Goal: Information Seeking & Learning: Stay updated

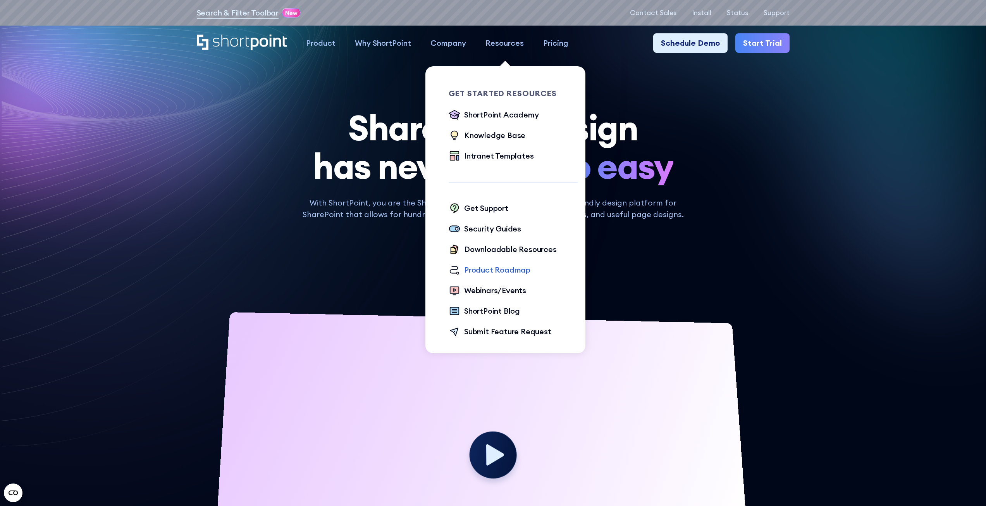
click at [500, 269] on div "Product Roadmap" at bounding box center [497, 270] width 66 height 12
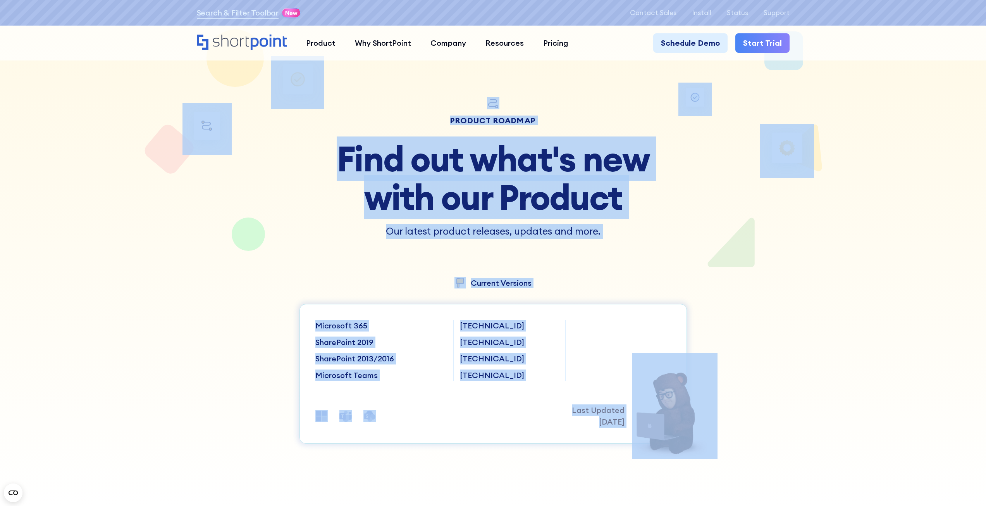
drag, startPoint x: 284, startPoint y: 277, endPoint x: 654, endPoint y: 397, distance: 388.6
click at [652, 397] on section "product roadmap Find out what's new with our Product Our latest product release…" at bounding box center [493, 269] width 986 height 501
click at [656, 308] on div "Microsoft 365 SharePoint 2019 SharePoint 2013/2016 Microsoft Teams [TECHNICAL_I…" at bounding box center [494, 374] width 388 height 140
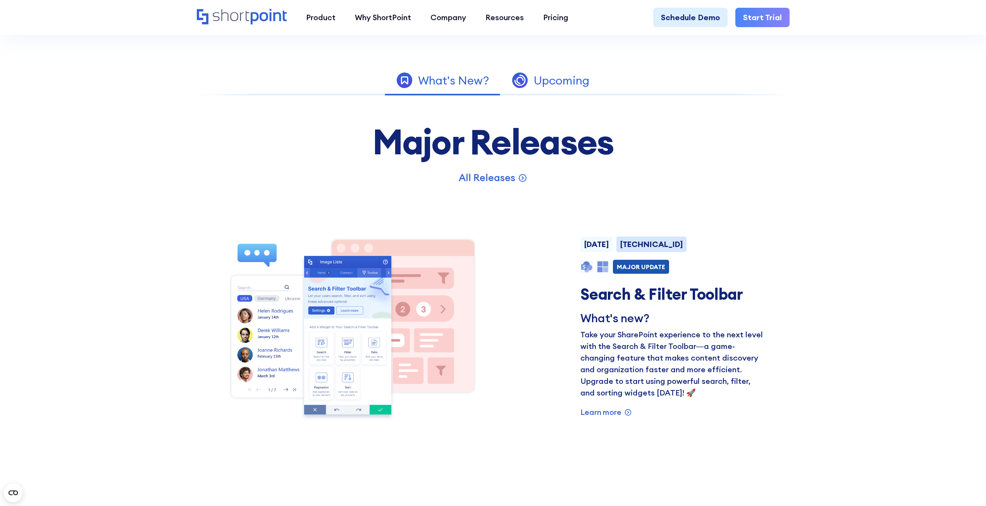
scroll to position [465, 0]
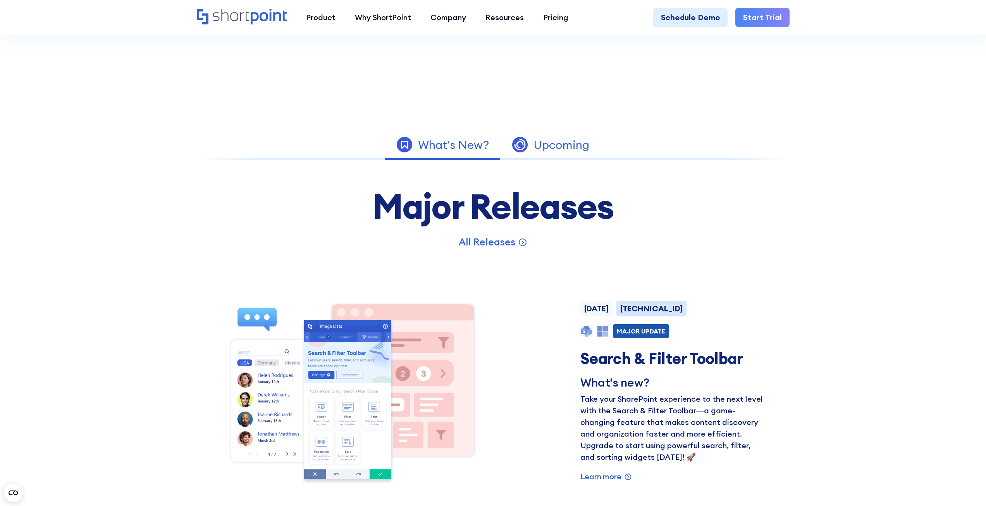
click at [574, 141] on div "Upcoming" at bounding box center [562, 145] width 56 height 12
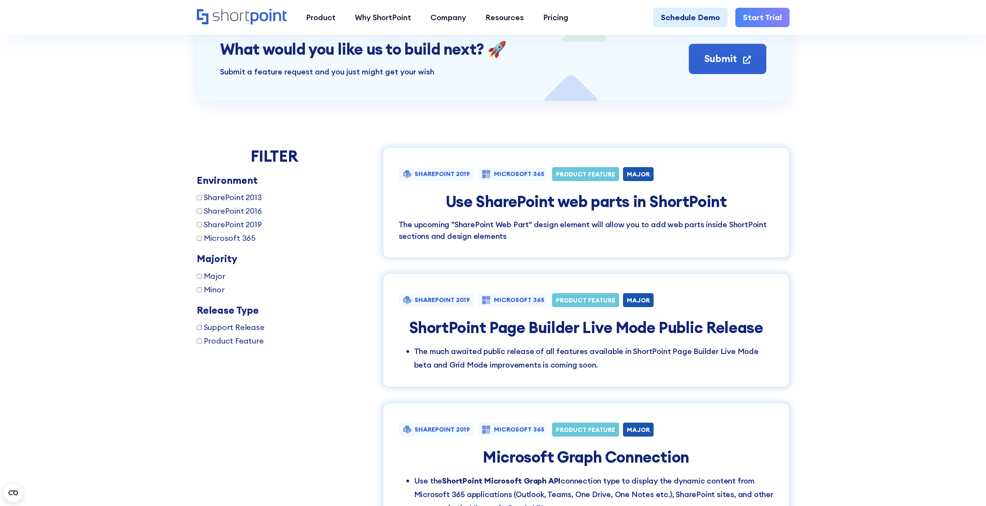
scroll to position [659, 0]
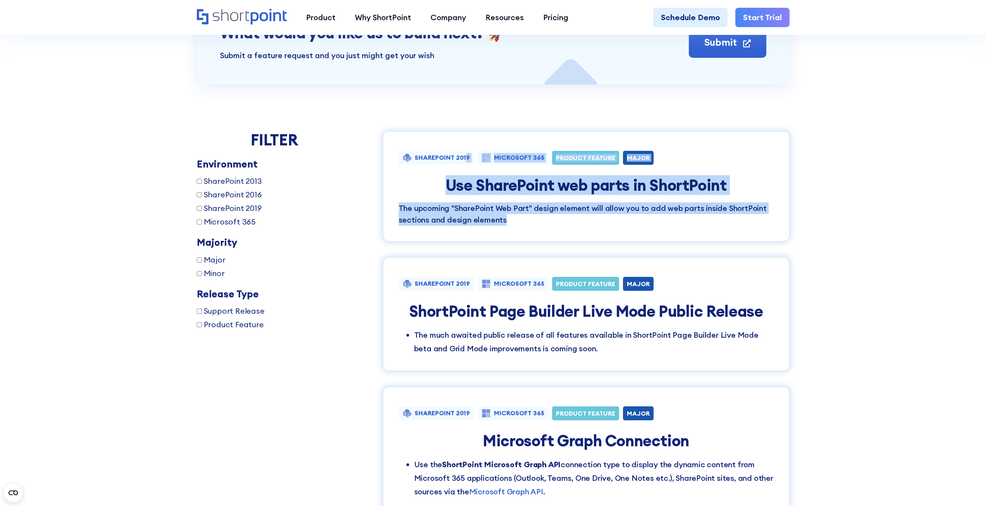
drag, startPoint x: 746, startPoint y: 225, endPoint x: 462, endPoint y: 101, distance: 309.4
click at [465, 107] on div "FILTER Environment SharePoint 2013 SharePoint 2016 SharePoint 2019 Microsoft 36…" at bounding box center [493, 455] width 593 height 743
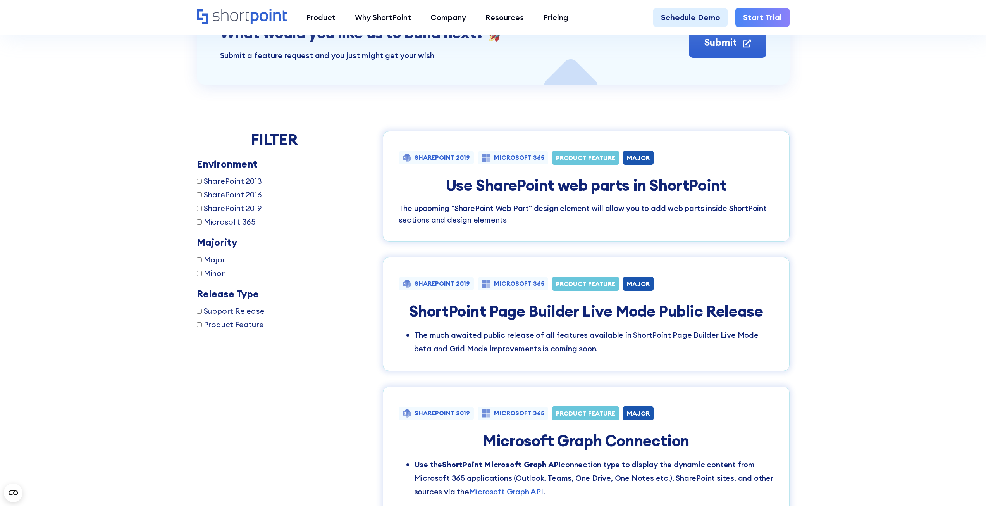
click at [460, 95] on div "FILTER Environment SharePoint 2013 SharePoint 2016 SharePoint 2019 Microsoft 36…" at bounding box center [493, 455] width 593 height 743
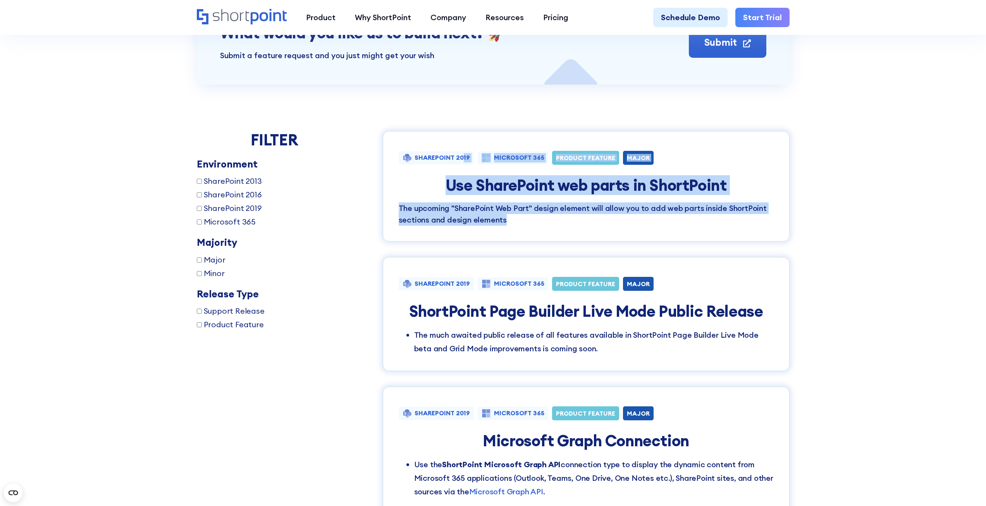
drag, startPoint x: 471, startPoint y: 84, endPoint x: 784, endPoint y: 244, distance: 350.6
click at [784, 244] on div "FILTER Environment SharePoint 2013 SharePoint 2016 SharePoint 2019 Microsoft 36…" at bounding box center [493, 455] width 593 height 743
click at [787, 241] on div "SHAREPOINT 2019 MICROSOFT 365 PRODUCT FEATURE MAJOR Use SharePoint web parts in…" at bounding box center [586, 186] width 407 height 110
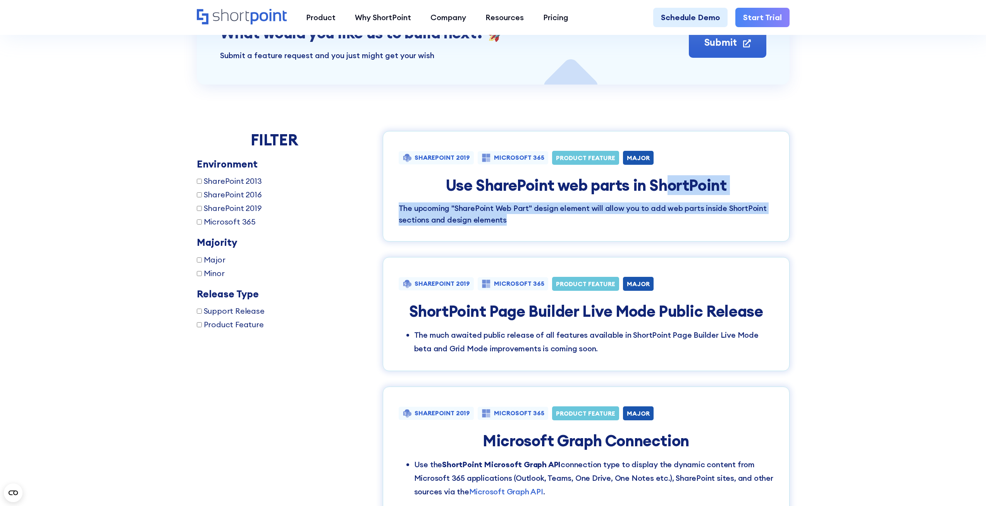
drag, startPoint x: 778, startPoint y: 239, endPoint x: 648, endPoint y: 129, distance: 170.2
click at [654, 160] on div "SHAREPOINT 2019 MICROSOFT 365 PRODUCT FEATURE MAJOR Use SharePoint web parts in…" at bounding box center [586, 186] width 407 height 110
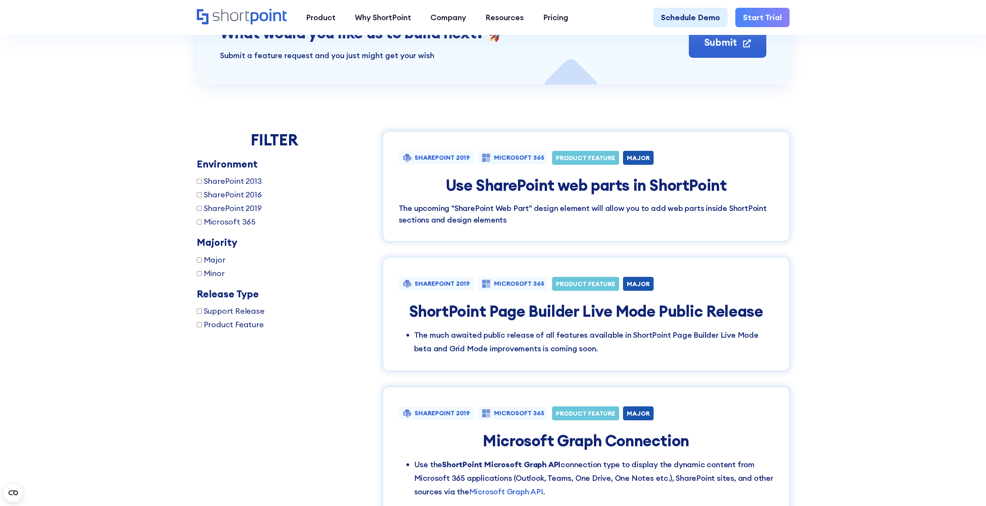
click at [762, 33] on div "Product works with SharePoint Microsoft Teams SAP Explore Templates Elements In…" at bounding box center [493, 17] width 986 height 35
